Goal: Task Accomplishment & Management: Use online tool/utility

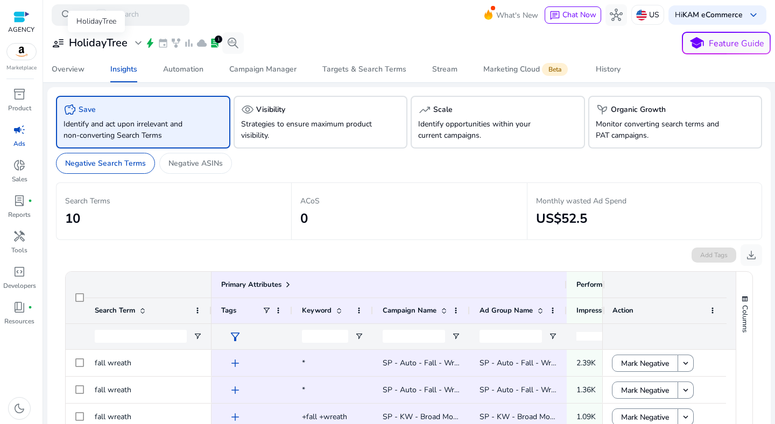
click at [132, 41] on span "expand_more" at bounding box center [138, 43] width 13 height 13
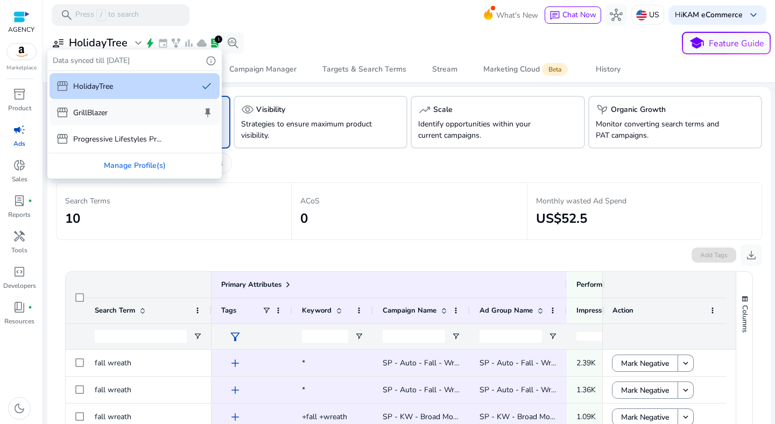
click at [110, 115] on div "storefront GrillBlazer keep" at bounding box center [134, 113] width 170 height 26
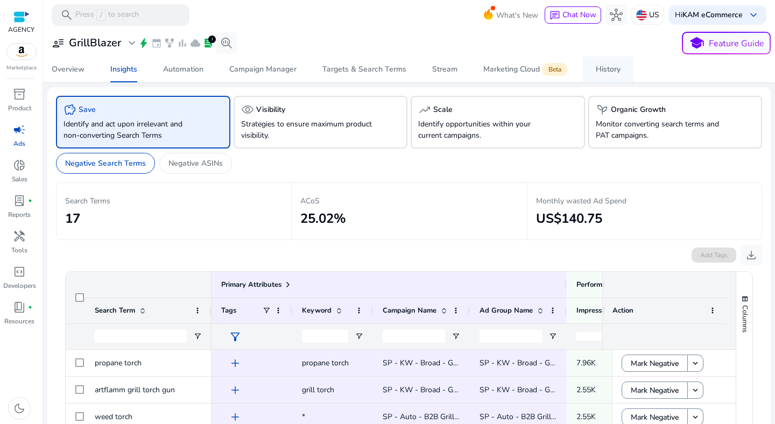
click at [597, 75] on span "History" at bounding box center [608, 69] width 25 height 26
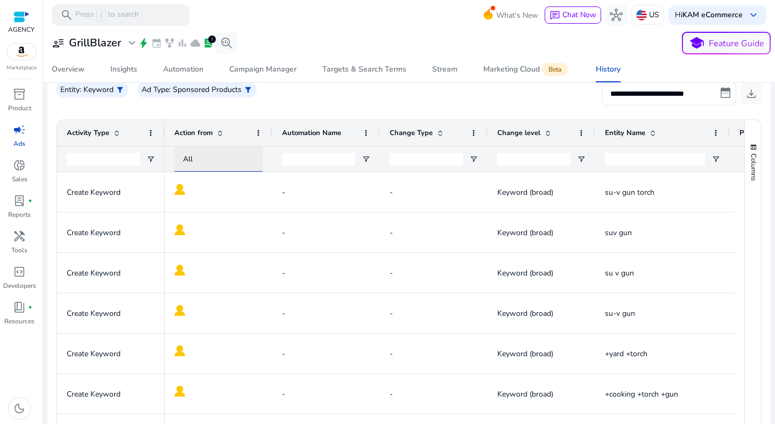
click at [201, 157] on div "All" at bounding box center [228, 159] width 90 height 12
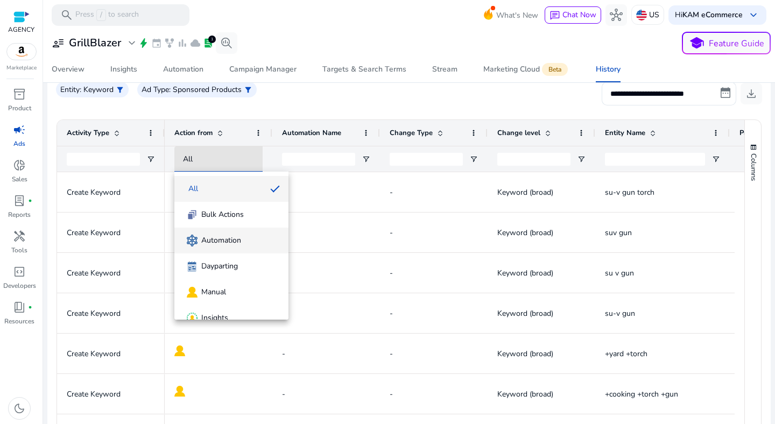
click at [243, 243] on span "Automation" at bounding box center [231, 240] width 97 height 14
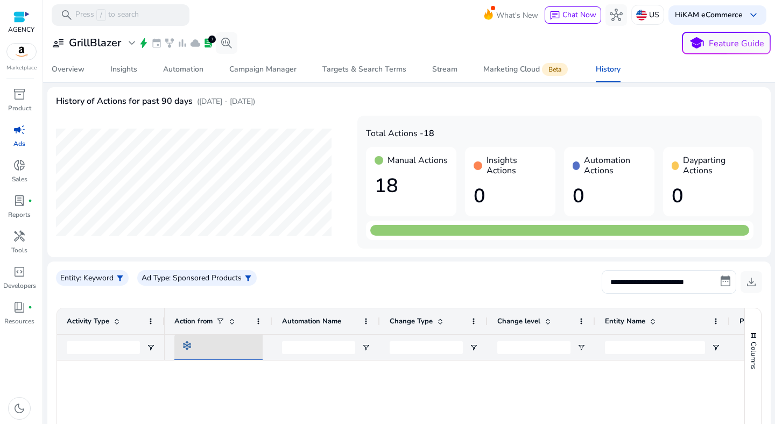
click at [114, 51] on div "user_attributes GrillBlazer expand_more bolt event family_history bar_chart clo…" at bounding box center [142, 43] width 190 height 22
click at [115, 48] on h3 "GrillBlazer" at bounding box center [95, 43] width 52 height 13
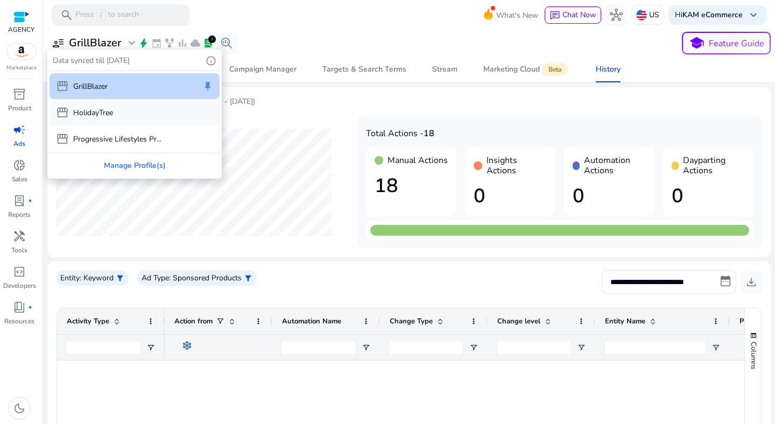
click at [108, 107] on p "HolidayTree" at bounding box center [93, 112] width 40 height 11
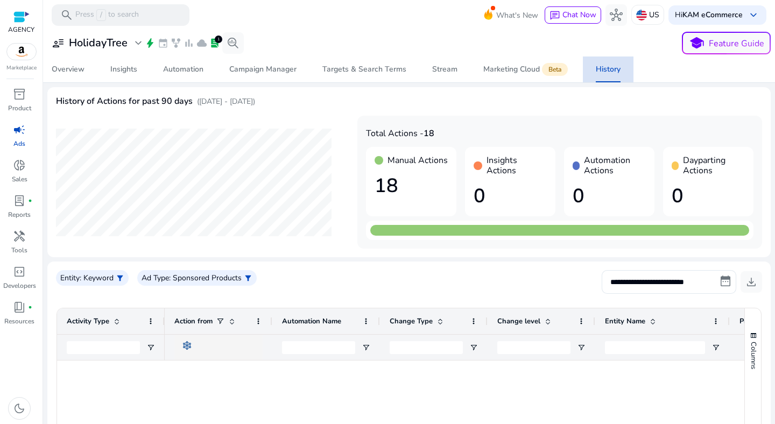
click at [607, 76] on span "History" at bounding box center [608, 69] width 25 height 26
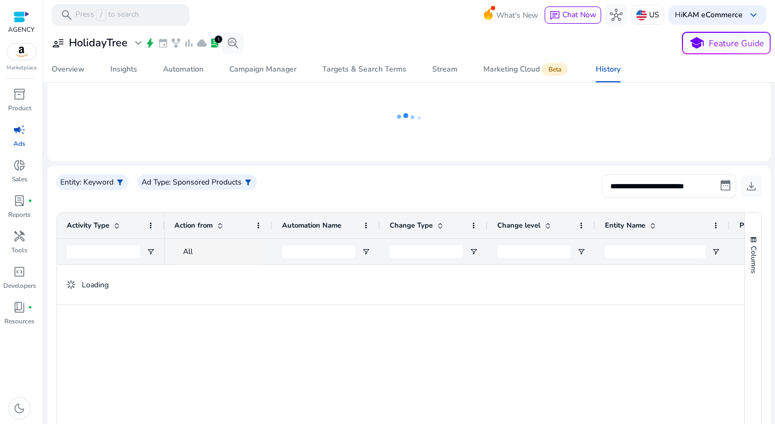
scroll to position [89, 0]
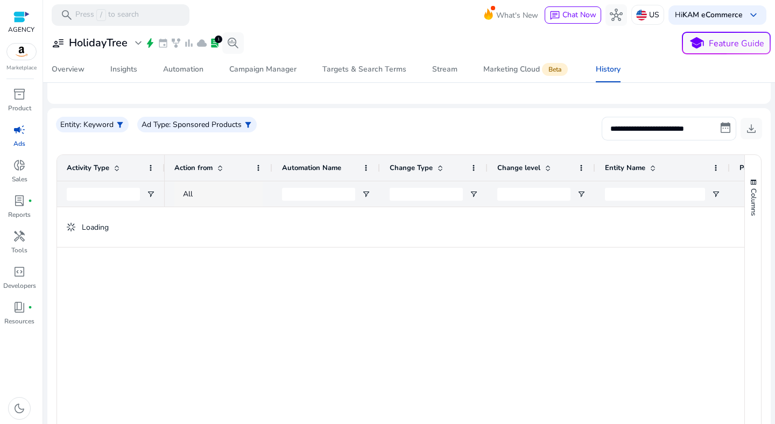
click at [188, 192] on span "All" at bounding box center [188, 194] width 10 height 10
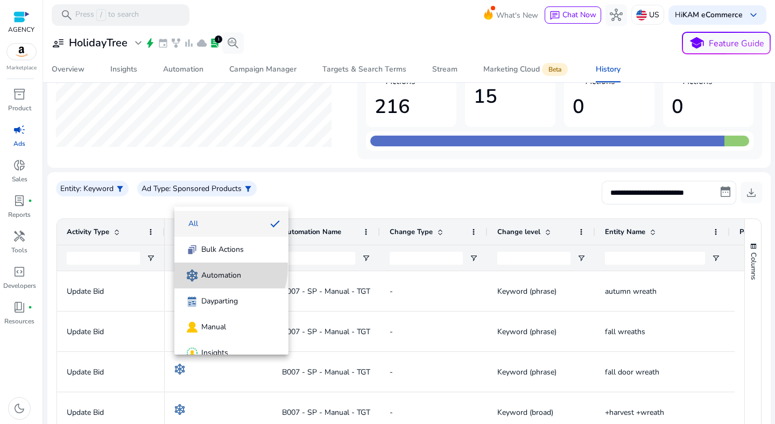
click at [211, 267] on mat-option "Automation" at bounding box center [231, 276] width 114 height 26
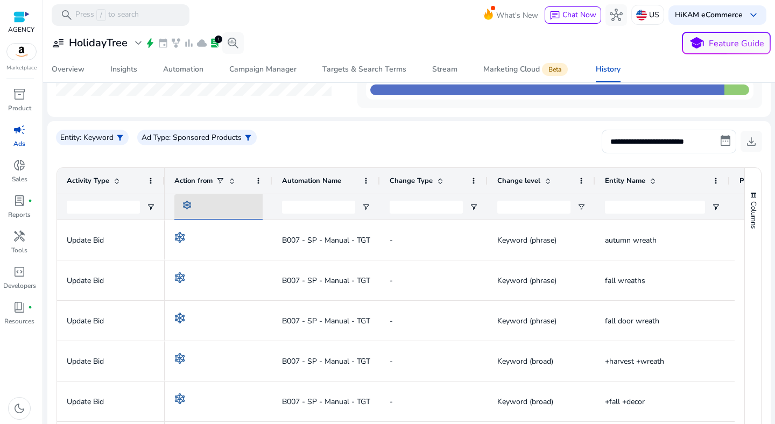
scroll to position [147, 0]
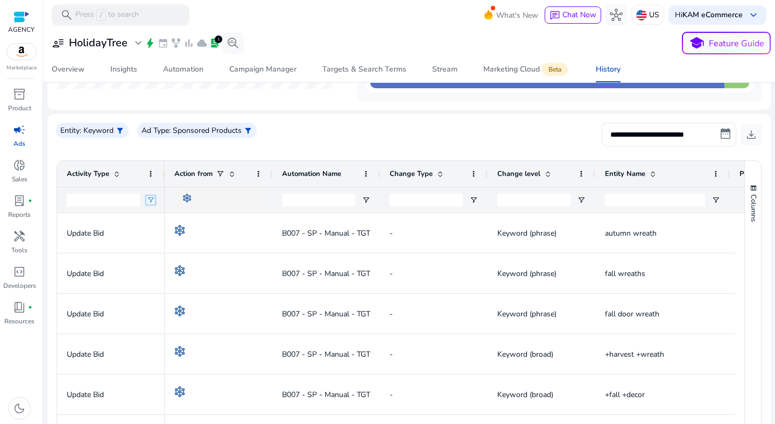
click at [153, 199] on span "Open Filter Menu" at bounding box center [150, 200] width 9 height 9
click at [339, 143] on div "**********" at bounding box center [409, 139] width 706 height 32
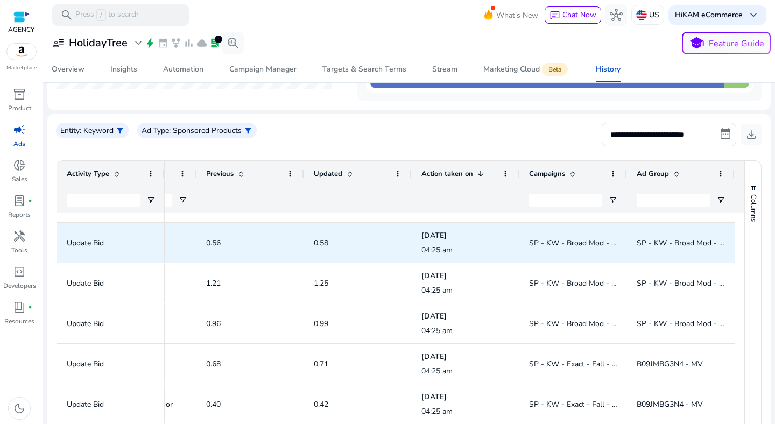
scroll to position [0, 0]
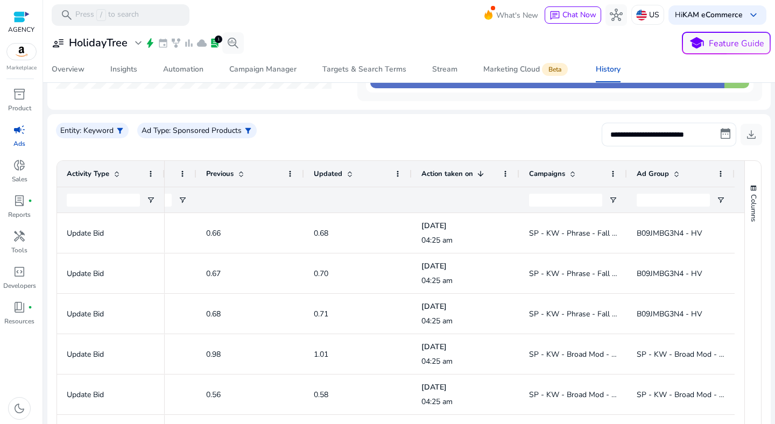
click at [472, 178] on div "Action taken on 1" at bounding box center [459, 174] width 76 height 20
click at [465, 180] on div "Action taken on" at bounding box center [459, 174] width 76 height 20
click at [465, 180] on div "Action taken on 1" at bounding box center [459, 174] width 76 height 20
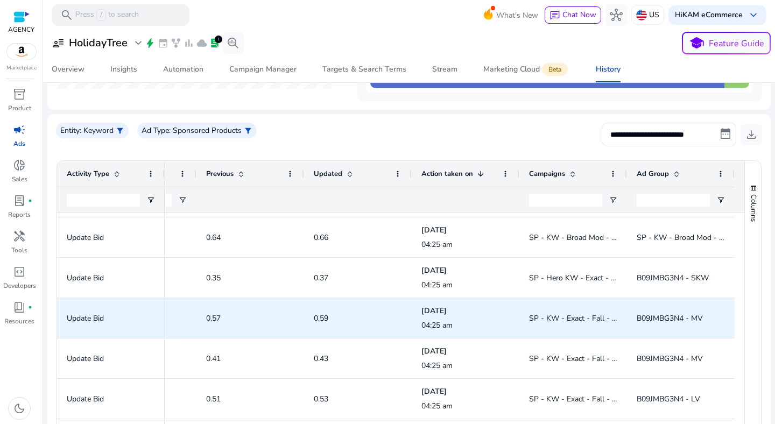
scroll to position [680, 0]
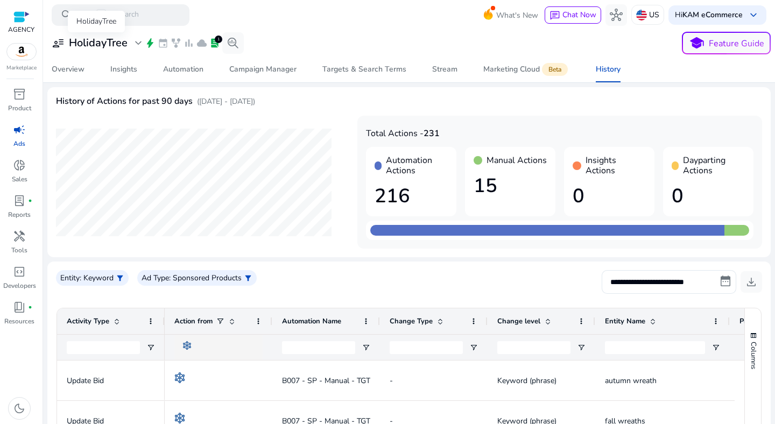
click at [119, 45] on h3 "HolidayTree" at bounding box center [98, 43] width 59 height 13
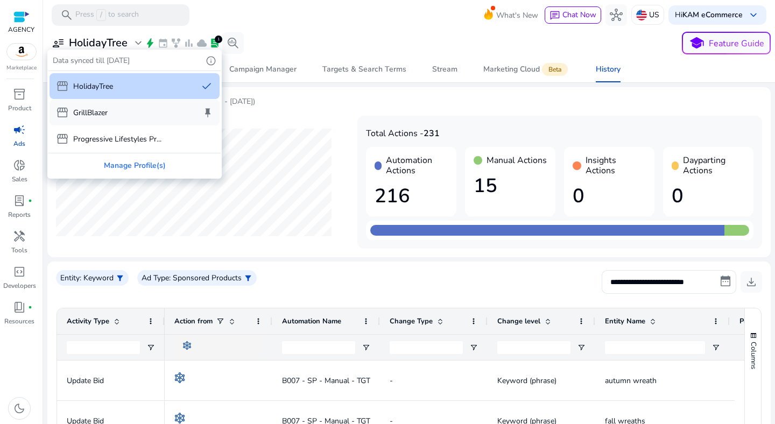
click at [113, 109] on div "storefront GrillBlazer keep" at bounding box center [134, 113] width 170 height 26
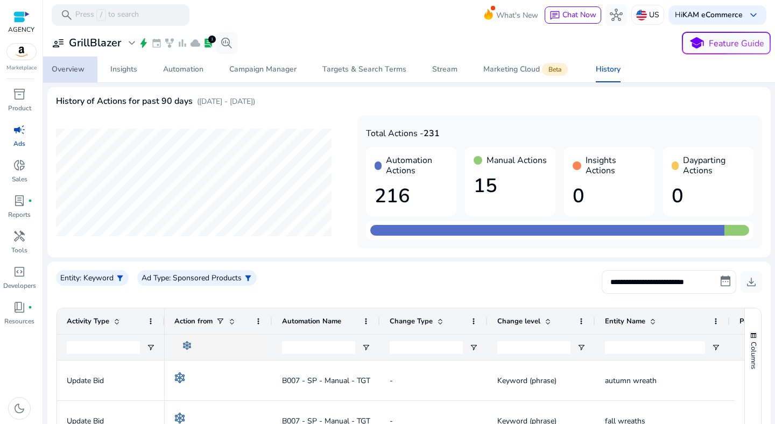
click at [81, 72] on div "Overview" at bounding box center [68, 70] width 33 height 8
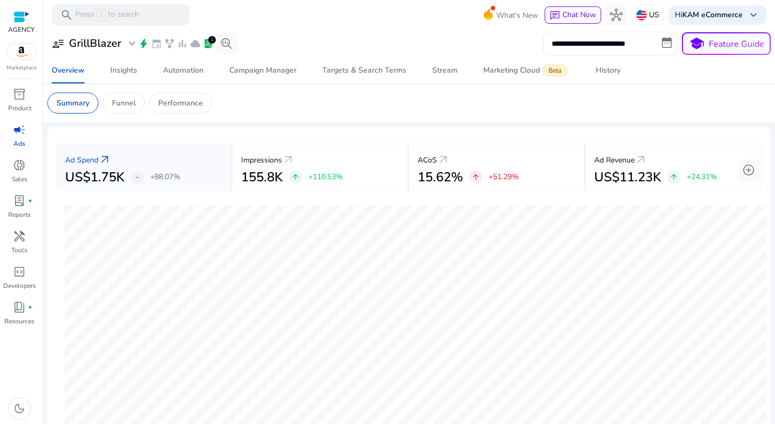
click at [588, 43] on input "**********" at bounding box center [610, 44] width 135 height 24
select select "*"
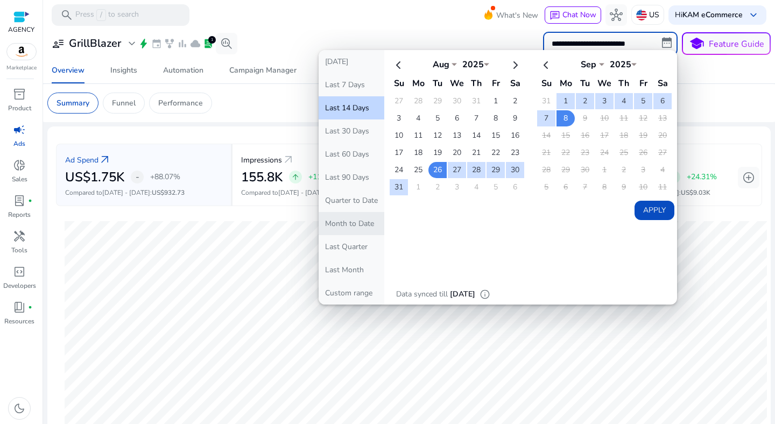
click at [355, 227] on button "Month to Date" at bounding box center [352, 223] width 66 height 23
